Goal: Check status: Check status

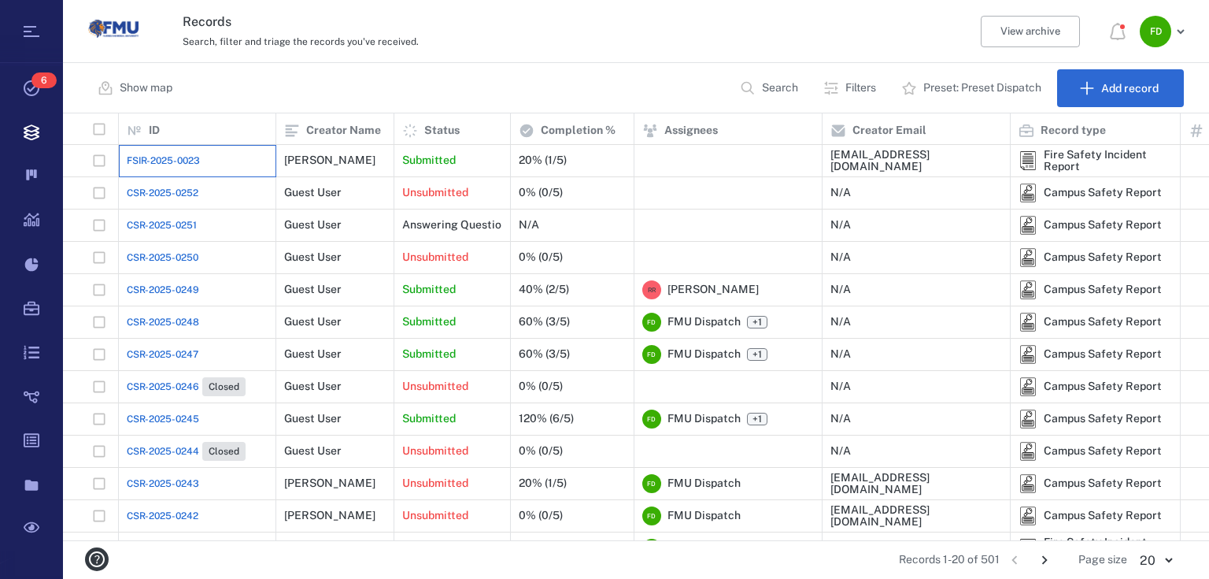
click at [249, 159] on div "FSIR-2025-0023" at bounding box center [197, 160] width 141 height 31
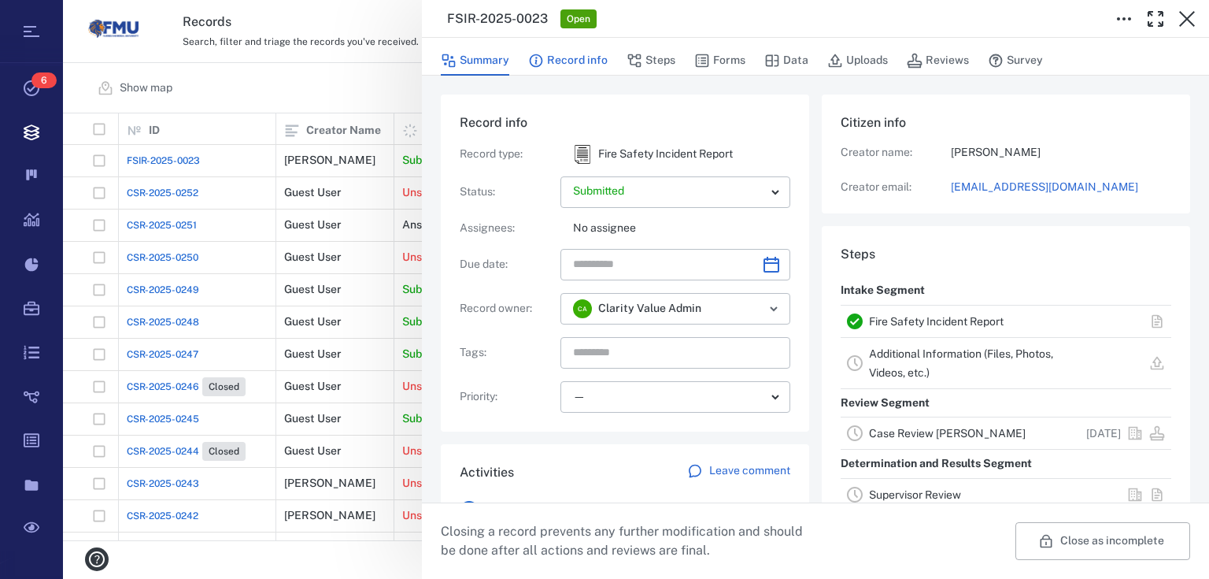
click at [542, 69] on button "Record info" at bounding box center [567, 61] width 79 height 30
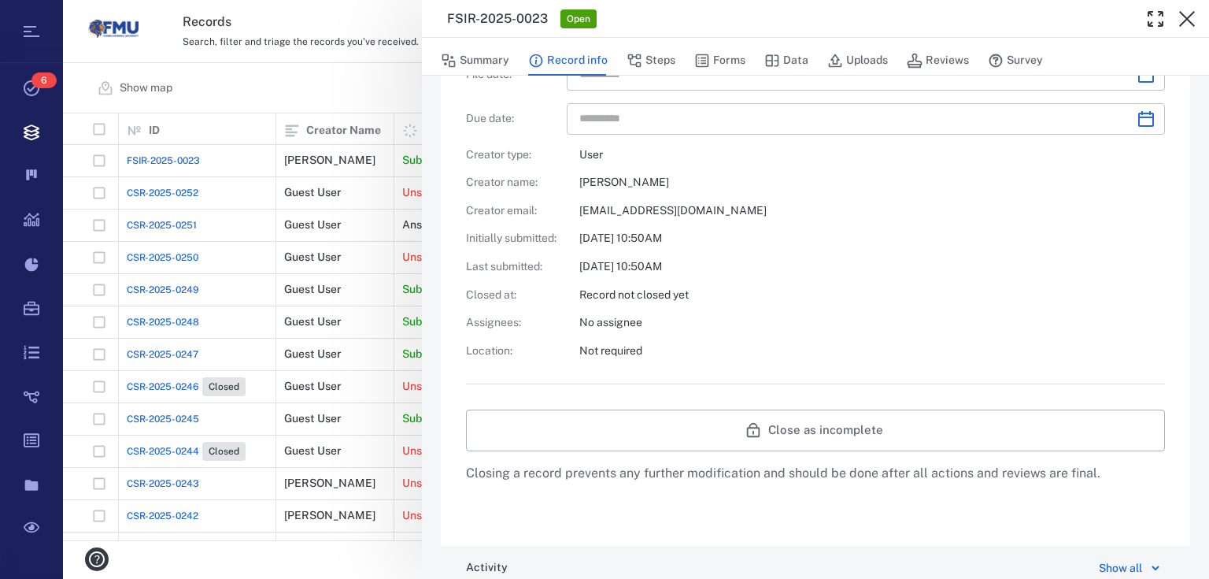
scroll to position [419, 0]
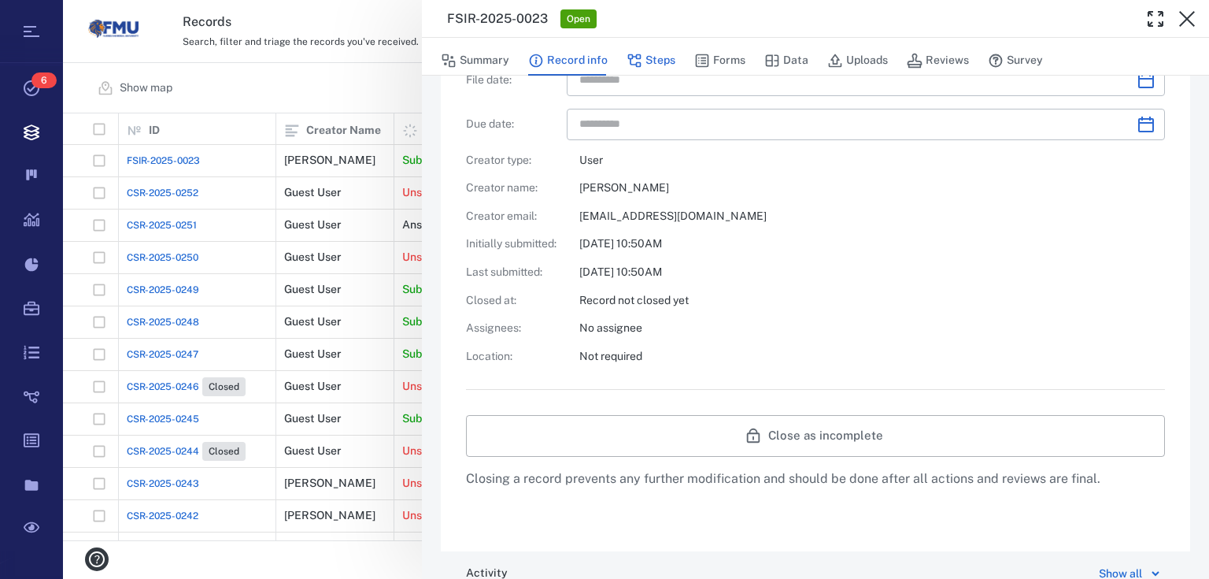
click at [645, 66] on button "Steps" at bounding box center [651, 61] width 49 height 30
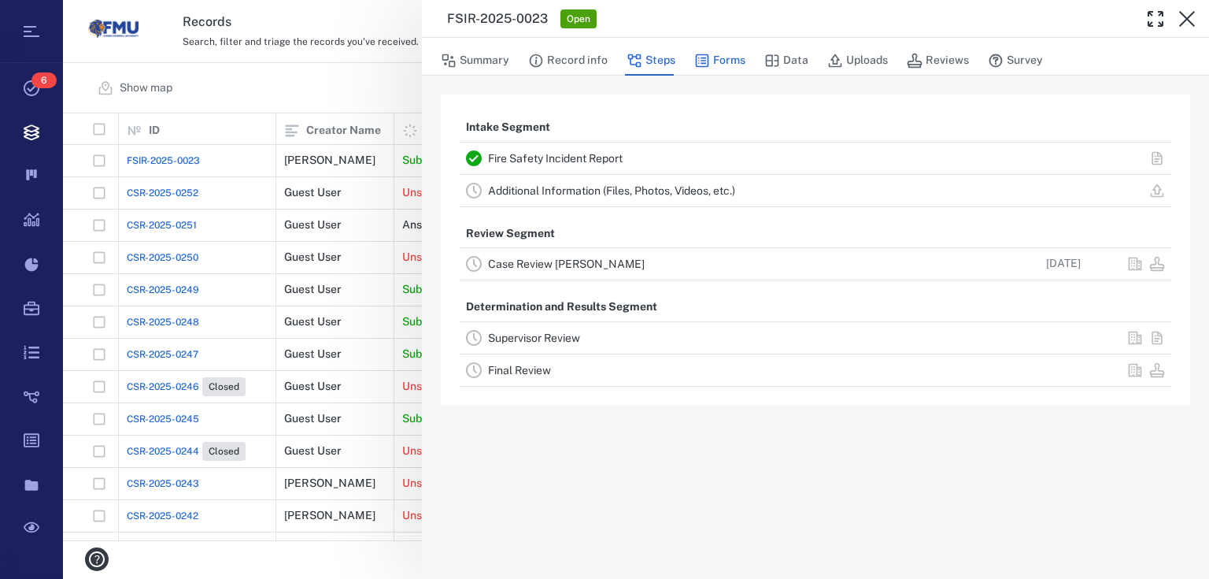
click at [724, 61] on button "Forms" at bounding box center [719, 61] width 51 height 30
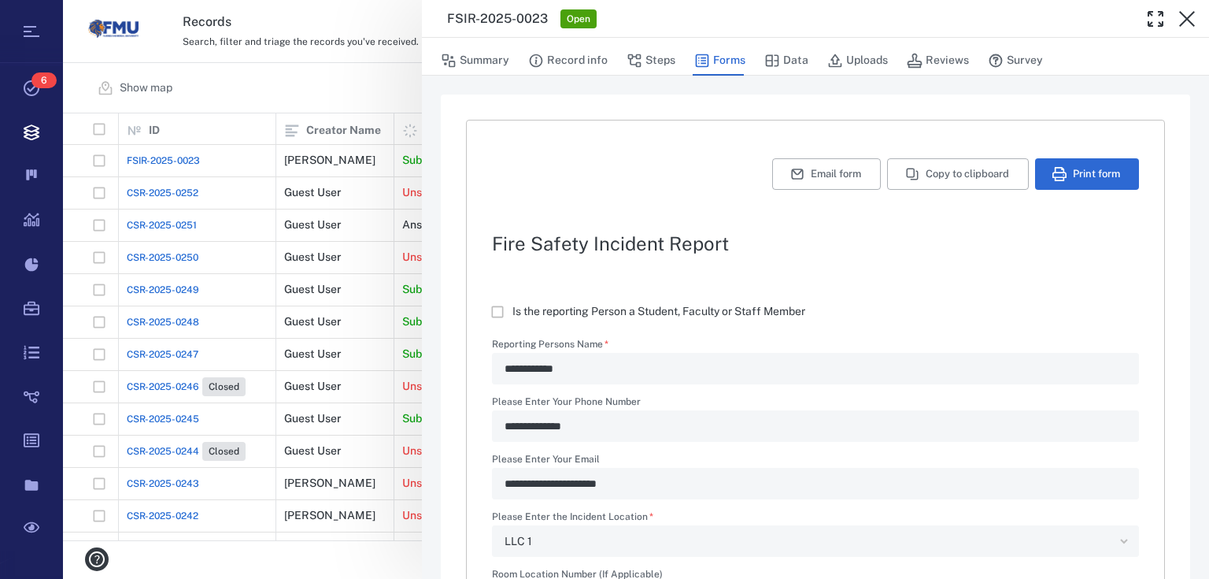
type textarea "*"
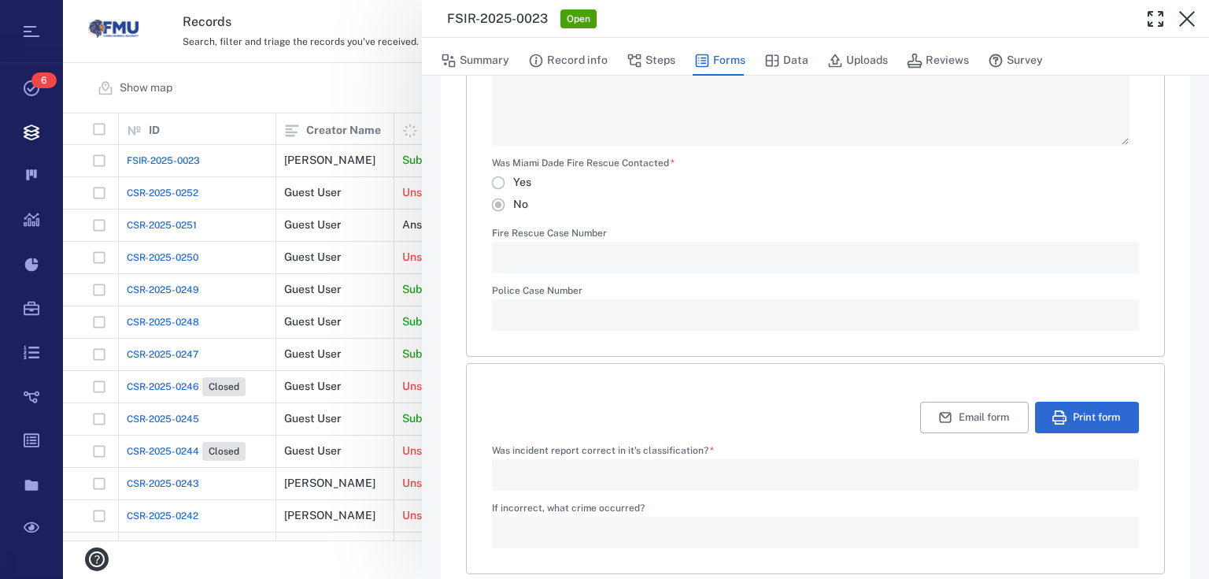
scroll to position [919, 0]
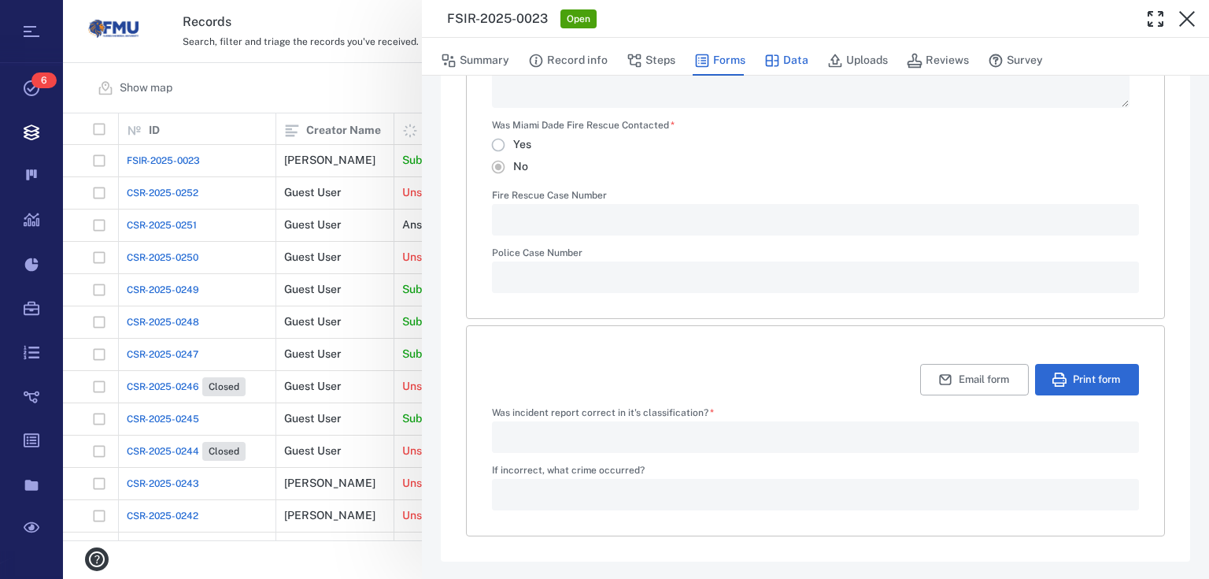
click at [781, 57] on button "Data" at bounding box center [786, 61] width 44 height 30
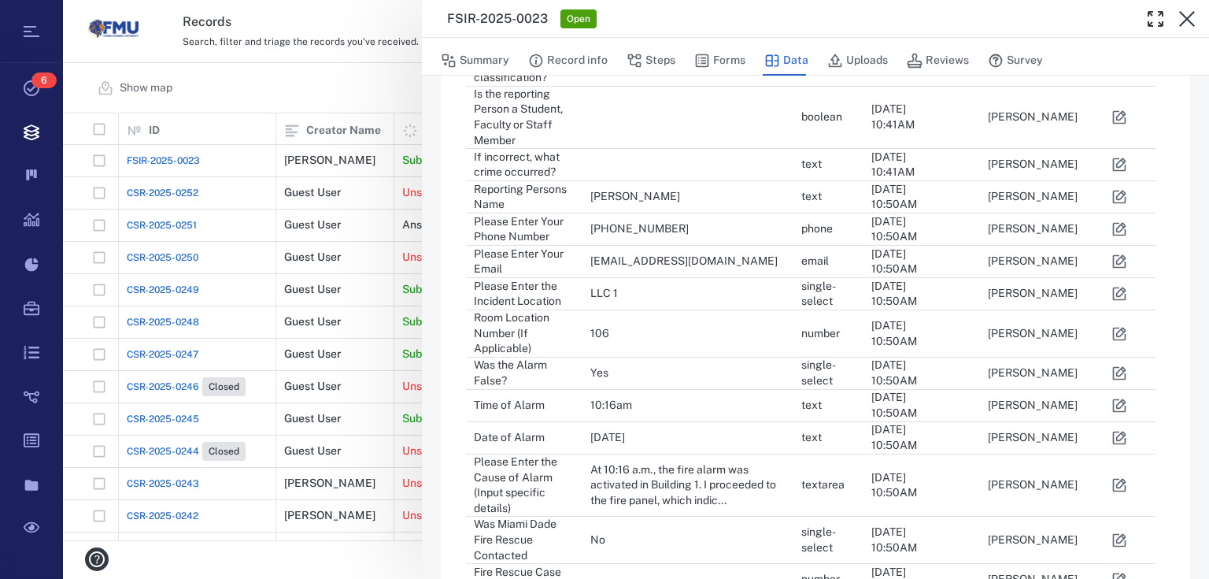
scroll to position [261, 0]
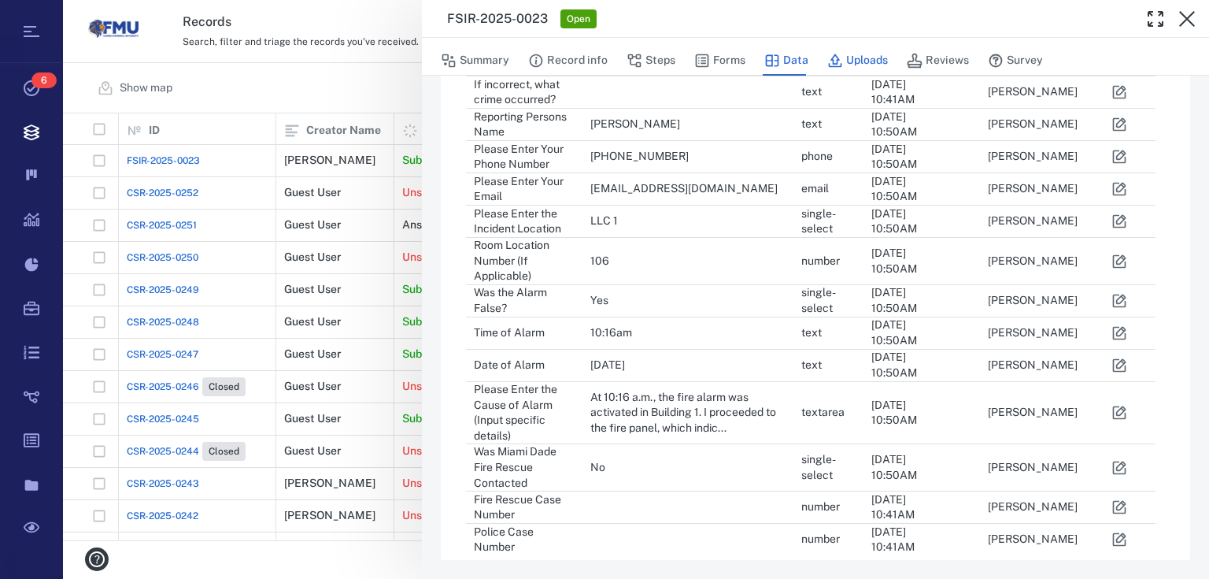
click at [856, 61] on button "Uploads" at bounding box center [857, 61] width 61 height 30
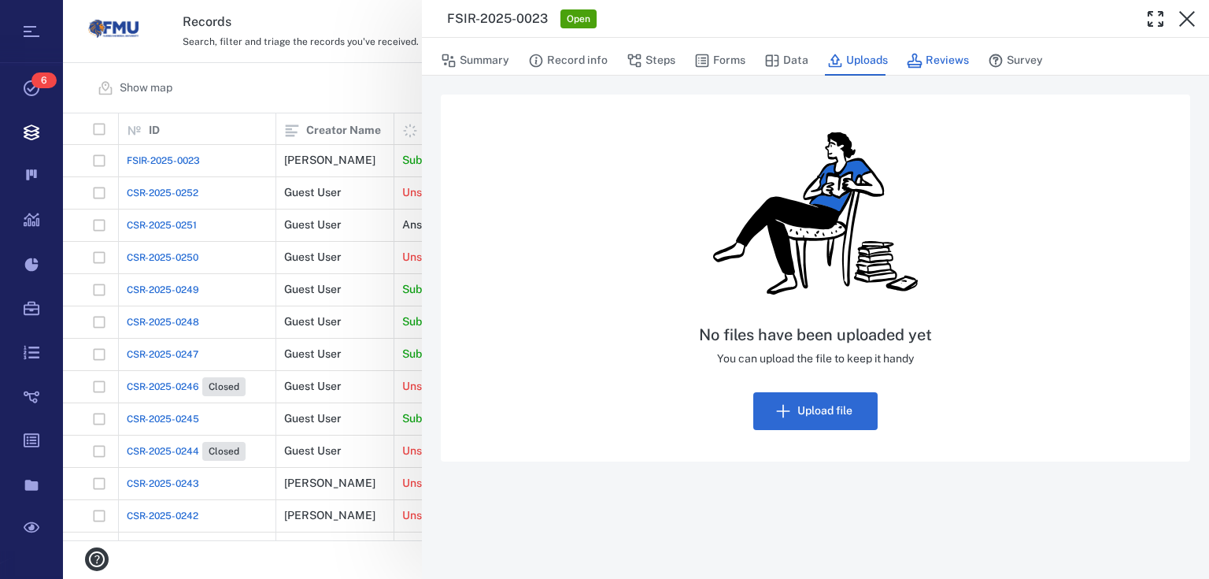
click at [926, 54] on button "Reviews" at bounding box center [938, 61] width 62 height 30
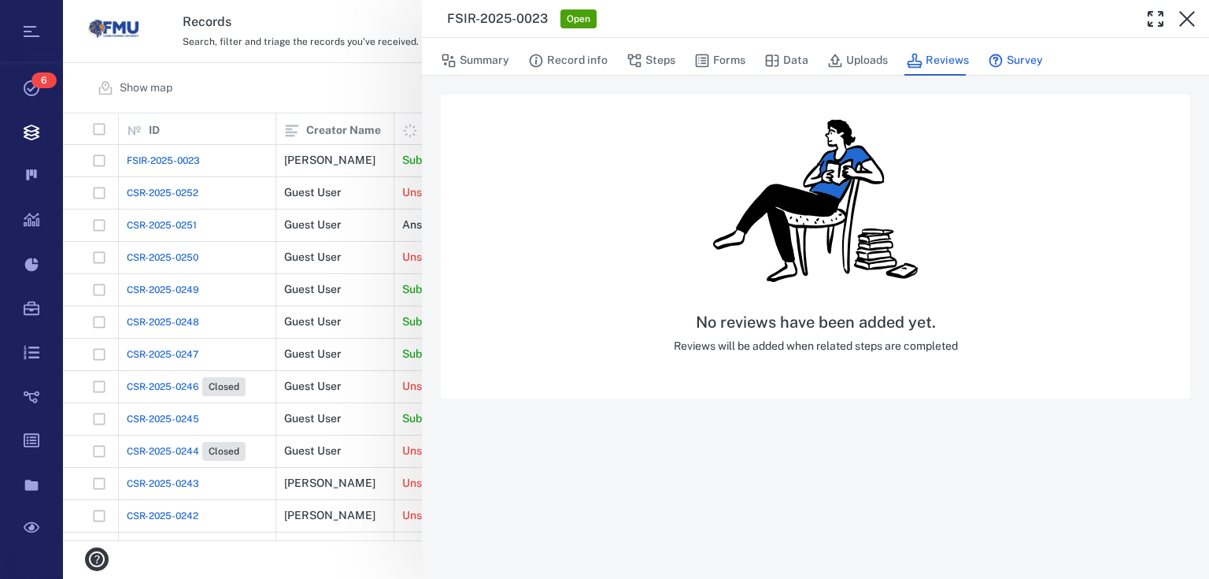
click at [1030, 53] on button "Survey" at bounding box center [1015, 61] width 55 height 30
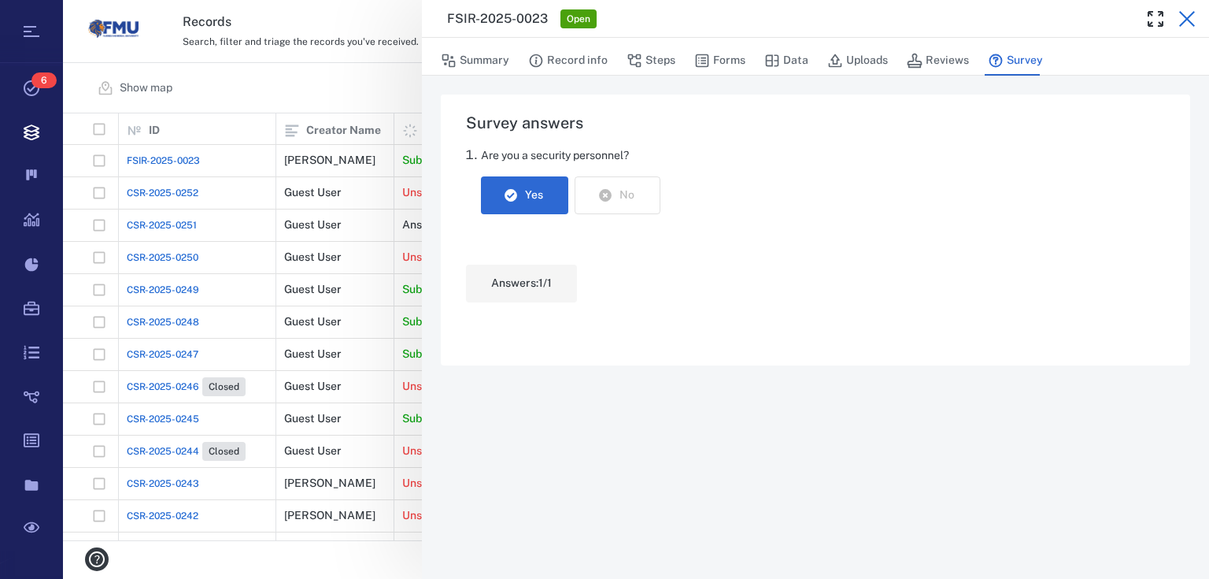
click at [1188, 17] on icon "button" at bounding box center [1187, 18] width 19 height 19
